Goal: Navigation & Orientation: Find specific page/section

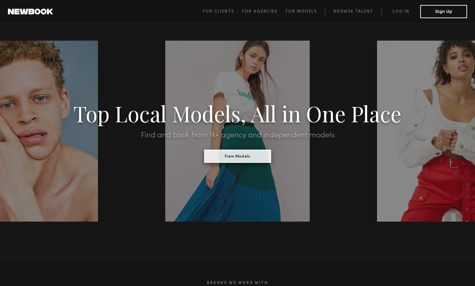
click at [227, 158] on button "View Models" at bounding box center [237, 155] width 67 height 13
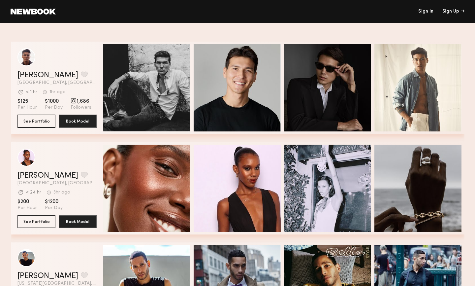
click at [16, 14] on link at bounding box center [33, 12] width 45 height 6
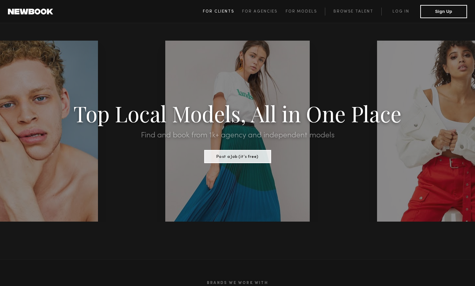
scroll to position [0, 0]
click at [298, 11] on span "For Models" at bounding box center [301, 12] width 31 height 4
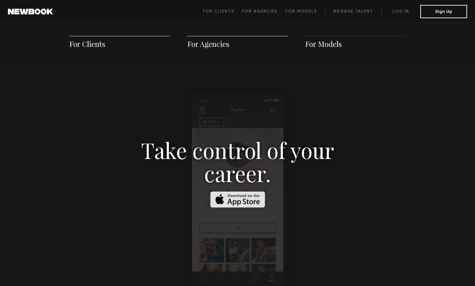
scroll to position [951, 0]
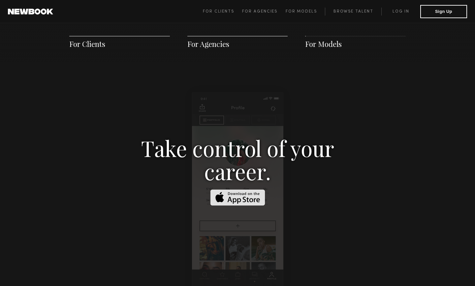
click at [97, 46] on span "For Clients" at bounding box center [87, 44] width 36 height 10
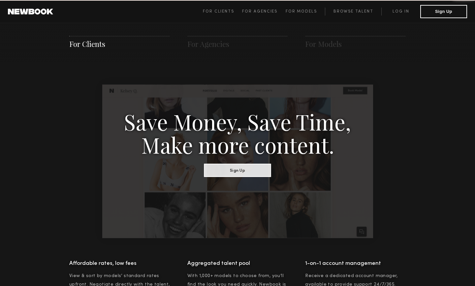
scroll to position [330, 0]
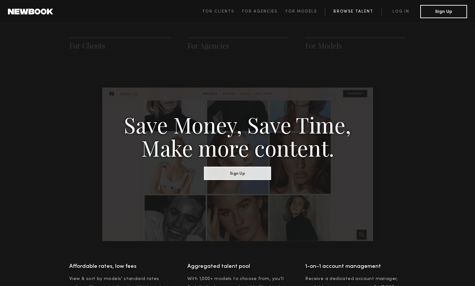
click at [341, 9] on link "Browse Talent" at bounding box center [353, 12] width 56 height 8
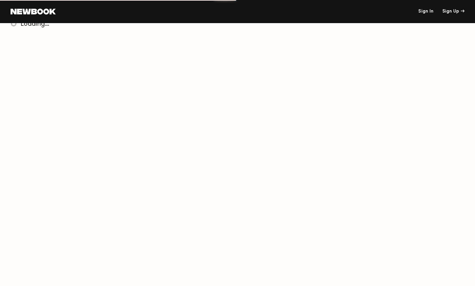
scroll to position [9, 0]
